Goal: Find specific page/section: Find specific page/section

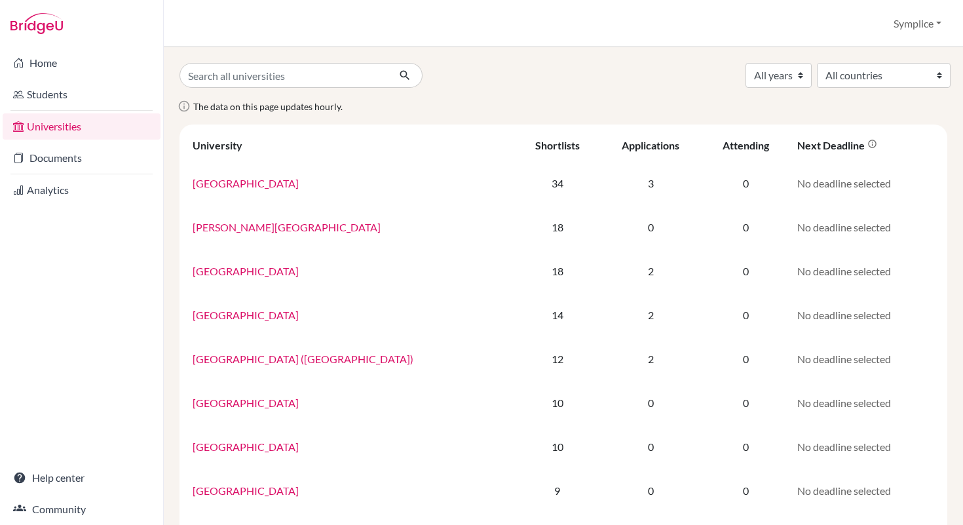
scroll to position [805, 0]
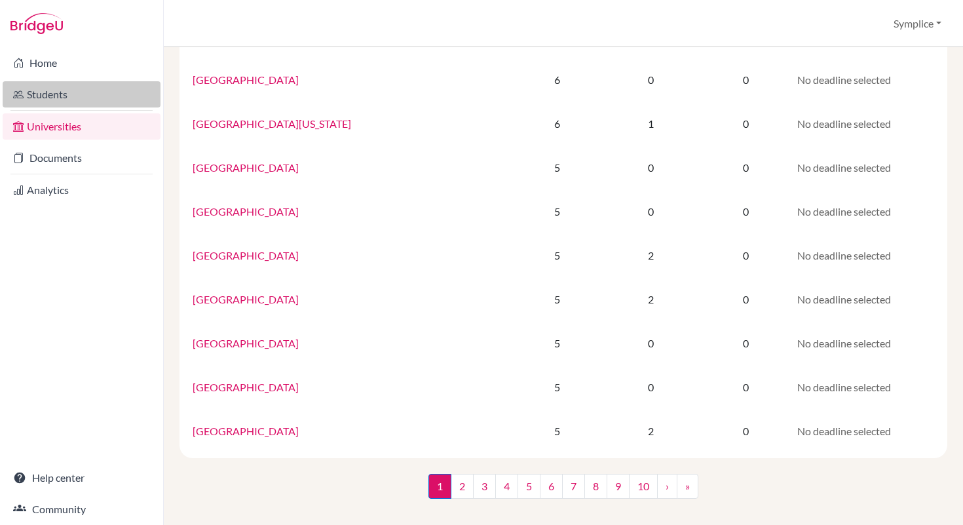
click at [58, 98] on link "Students" at bounding box center [82, 94] width 158 height 26
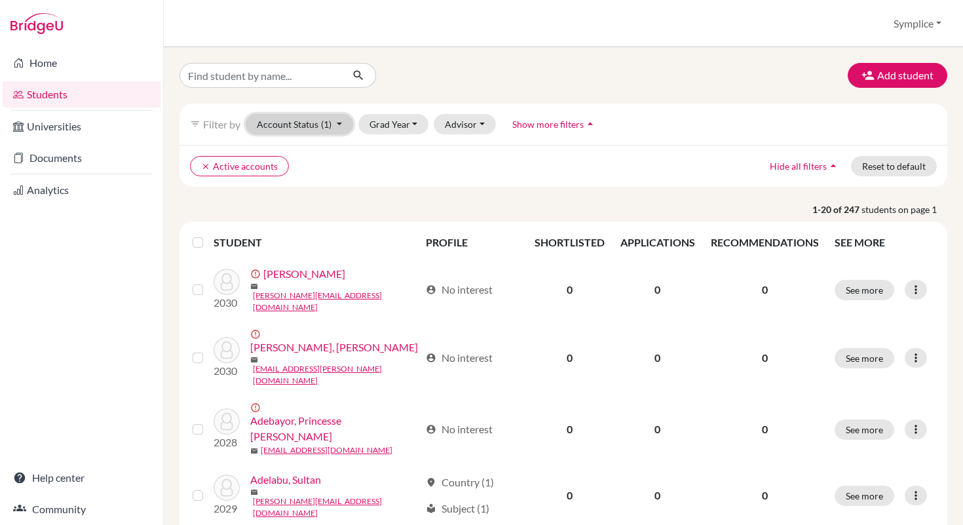
click at [346, 123] on button "Account Status (1)" at bounding box center [299, 124] width 107 height 20
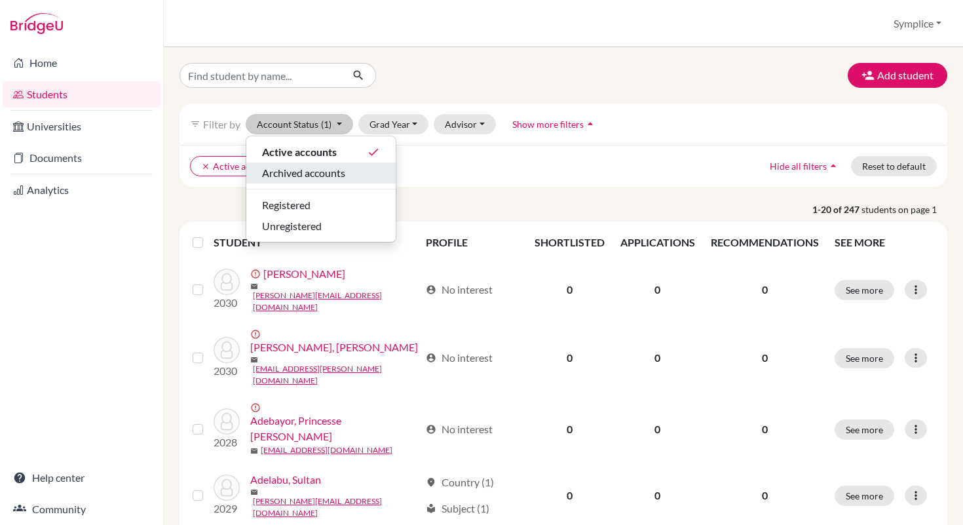
click at [329, 172] on span "Archived accounts" at bounding box center [303, 173] width 83 height 16
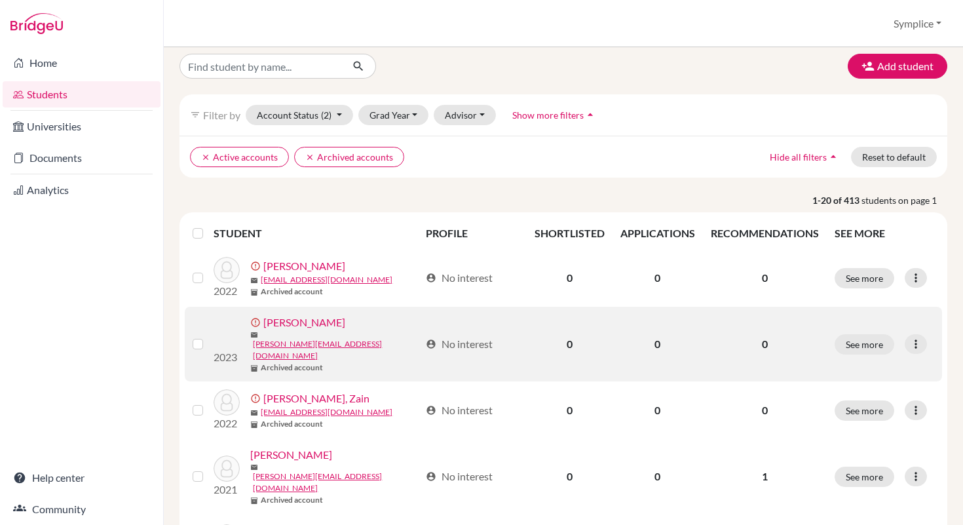
scroll to position [10, 0]
